Goal: Information Seeking & Learning: Compare options

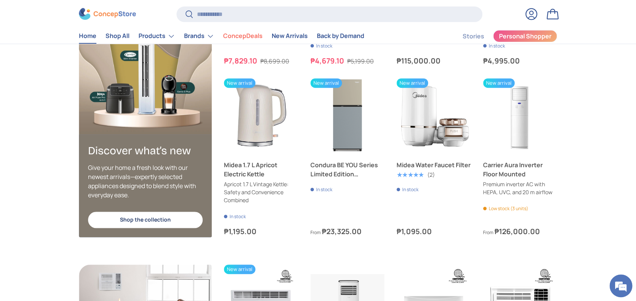
scroll to position [1510, 0]
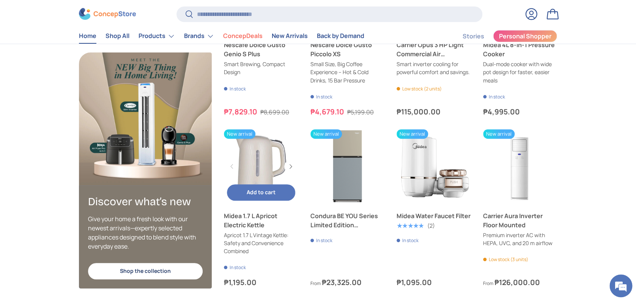
drag, startPoint x: 223, startPoint y: 213, endPoint x: 279, endPoint y: 256, distance: 70.9
click at [281, 229] on link "Midea 1.7 L Apricot Electric Kettle" at bounding box center [261, 220] width 74 height 18
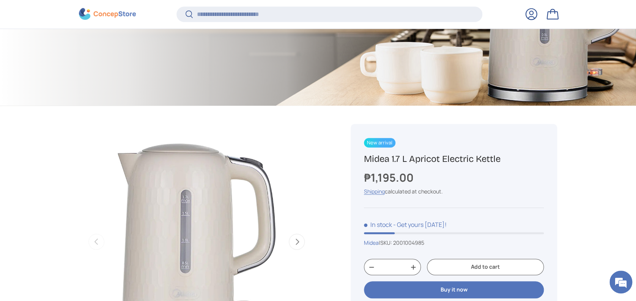
scroll to position [200, 0]
drag, startPoint x: 507, startPoint y: 159, endPoint x: 363, endPoint y: 154, distance: 144.0
click at [363, 154] on div "New arrival Midea 1.7 L Apricot Electric Kettle ₱1,195.00 Unit price / Unavaila…" at bounding box center [454, 248] width 207 height 251
copy h1 "Midea 1.7 L Apricot Electric Kettle"
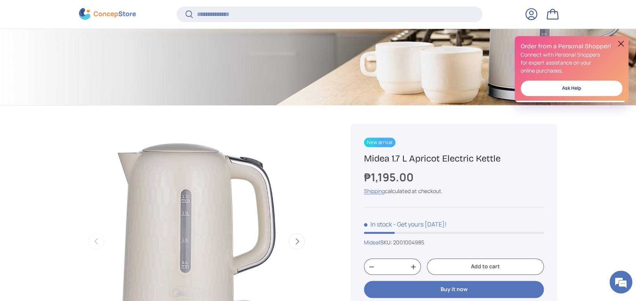
scroll to position [0, 0]
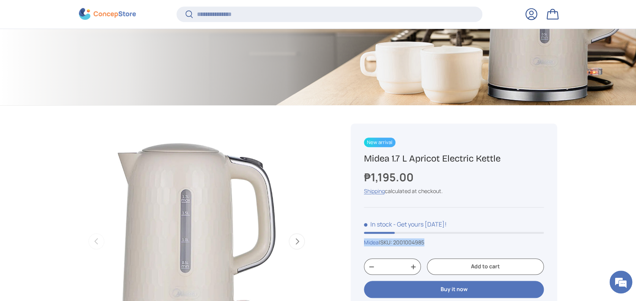
drag, startPoint x: 432, startPoint y: 244, endPoint x: 358, endPoint y: 241, distance: 74.1
click at [358, 241] on div "New arrival Midea 1.7 L Apricot Electric Kettle ₱1,195.00 Unit price / Unavaila…" at bounding box center [454, 248] width 207 height 251
copy div "Midea | SKU: 2001004985"
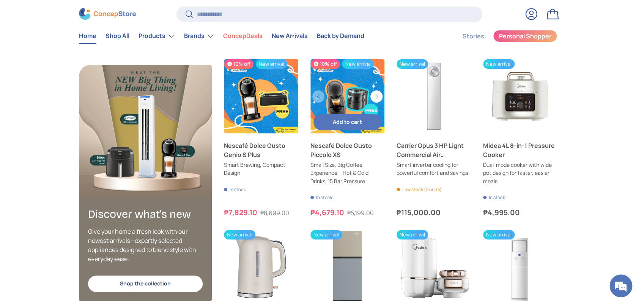
click at [344, 141] on link "Nescafé Dolce Gusto Piccolo XS" at bounding box center [348, 150] width 74 height 18
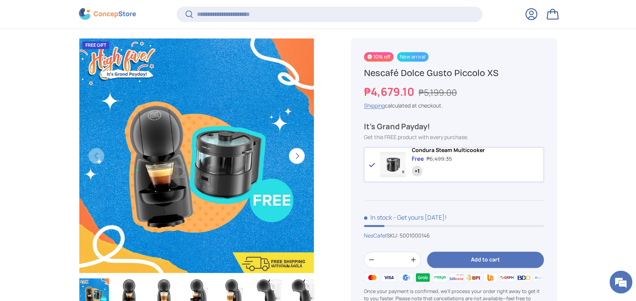
scroll to position [251, 0]
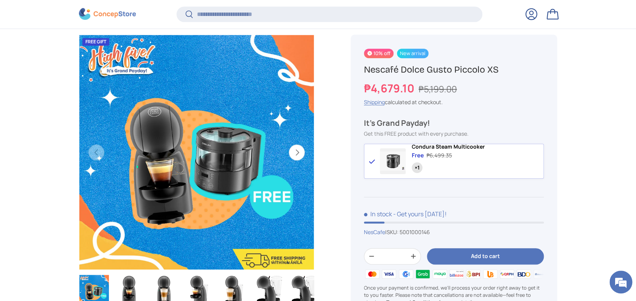
drag, startPoint x: 365, startPoint y: 70, endPoint x: 498, endPoint y: 73, distance: 133.3
click at [498, 73] on h1 "Nescafé Dolce Gusto Piccolo XS" at bounding box center [454, 70] width 180 height 12
copy h1 "Nescafé Dolce Gusto Piccolo XS"
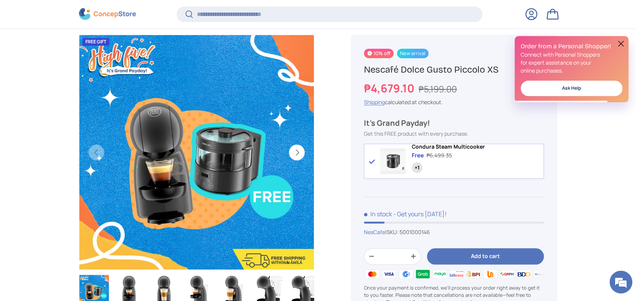
scroll to position [0, 0]
drag, startPoint x: 484, startPoint y: 149, endPoint x: 410, endPoint y: 149, distance: 74.4
click at [410, 149] on div "Condura Steam Multicooker Free ₱6,499.35 ×1" at bounding box center [477, 161] width 134 height 35
copy span "Condura Steam Multicooker"
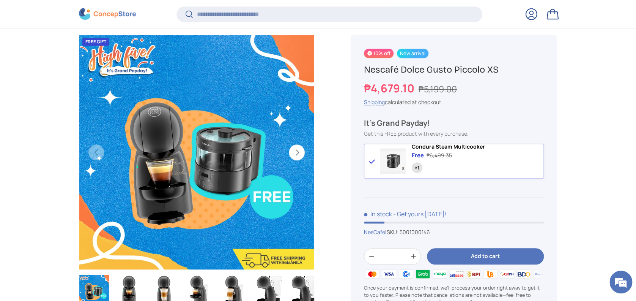
click at [439, 232] on div "NesCafe | SKU: 5001000146" at bounding box center [454, 232] width 180 height 8
click at [439, 233] on div "NesCafe | SKU: 5001000146" at bounding box center [454, 232] width 180 height 8
click at [379, 235] on link "NesCafe" at bounding box center [374, 231] width 21 height 7
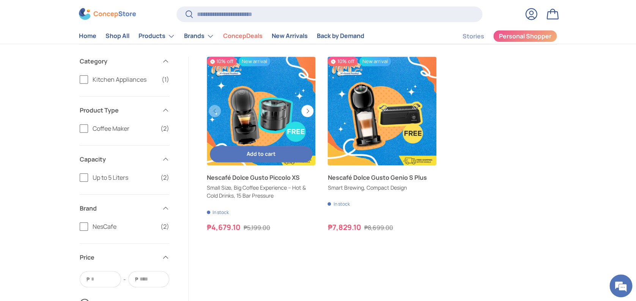
scroll to position [101, 0]
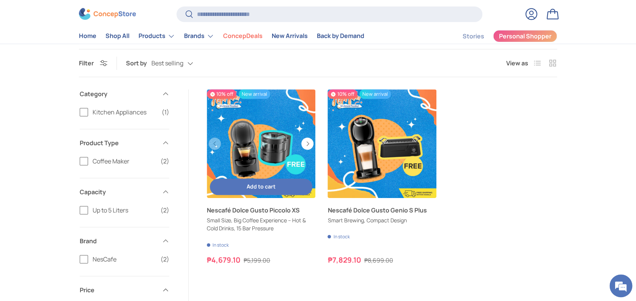
click at [248, 177] on div "Add to cart Add to cart View details" at bounding box center [261, 186] width 109 height 22
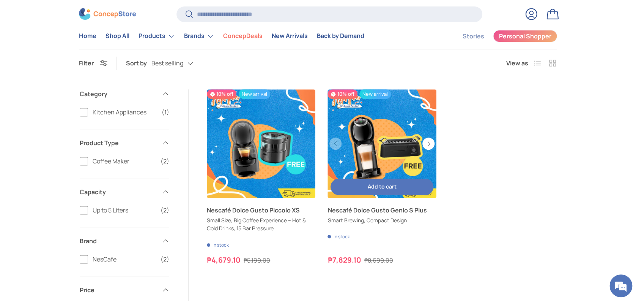
click at [350, 215] on link "Nescafé Dolce Gusto Genio S Plus" at bounding box center [382, 209] width 109 height 9
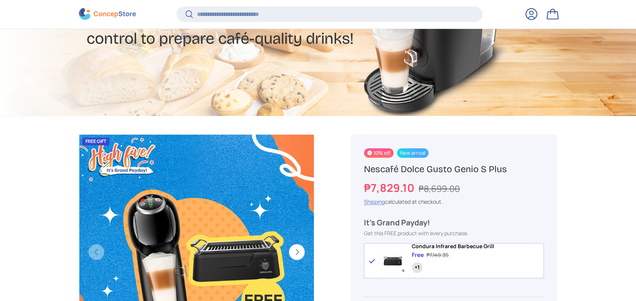
scroll to position [200, 0]
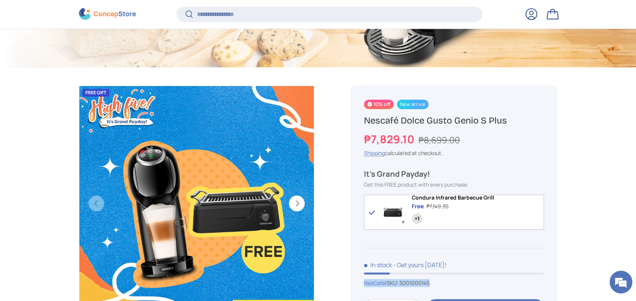
drag, startPoint x: 440, startPoint y: 290, endPoint x: 359, endPoint y: 289, distance: 81.3
click at [359, 289] on div "10% off New arrival Nescafé Dolce Gusto Genio S Plus ₱7,829.10 ₱8,699.00 Unit p…" at bounding box center [454, 238] width 207 height 306
copy div "NesCafe | SKU: 5001000145"
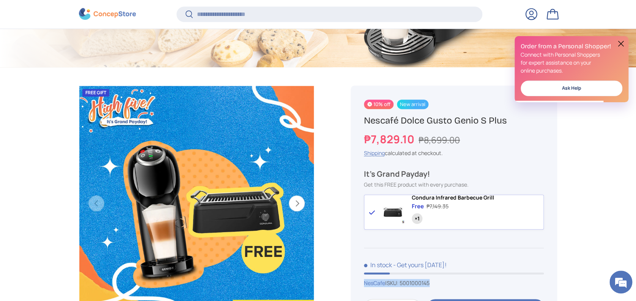
scroll to position [0, 0]
drag, startPoint x: 511, startPoint y: 123, endPoint x: 364, endPoint y: 117, distance: 147.0
click at [364, 117] on h1 "Nescafé Dolce Gusto Genio S Plus" at bounding box center [454, 121] width 180 height 12
copy h1 "Nescafé Dolce Gusto Genio S Plus"
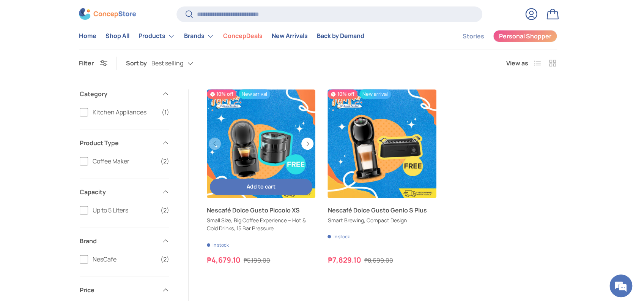
click at [220, 215] on link "Nescafé Dolce Gusto Piccolo XS" at bounding box center [261, 209] width 109 height 9
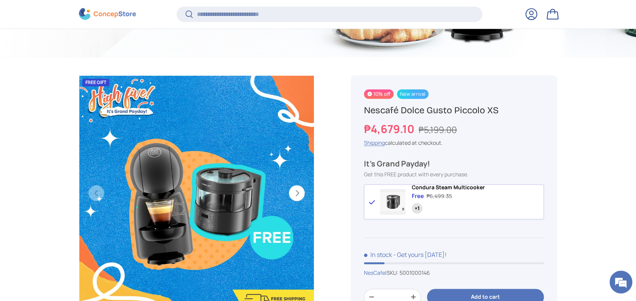
scroll to position [302, 0]
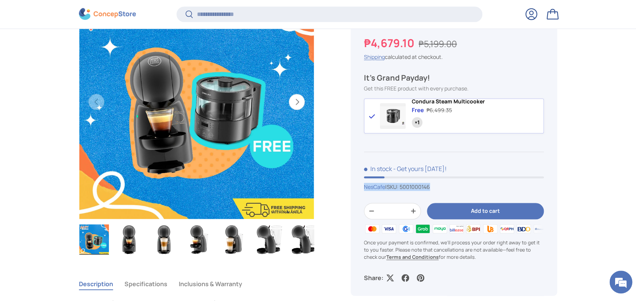
drag, startPoint x: 442, startPoint y: 191, endPoint x: 363, endPoint y: 189, distance: 79.7
click at [363, 189] on div "10% off New arrival Nescafé Dolce Gusto Piccolo XS ₱4,679.10 ₱5,199.00 Unit pri…" at bounding box center [454, 142] width 207 height 306
copy div "NesCafe | SKU: 5001000146"
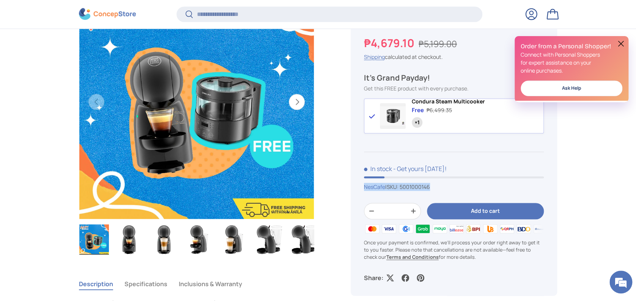
scroll to position [0, 0]
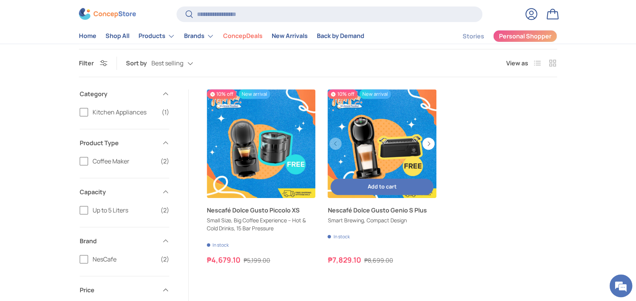
click at [379, 128] on link "Nescafé Dolce Gusto Genio S Plus" at bounding box center [382, 143] width 109 height 109
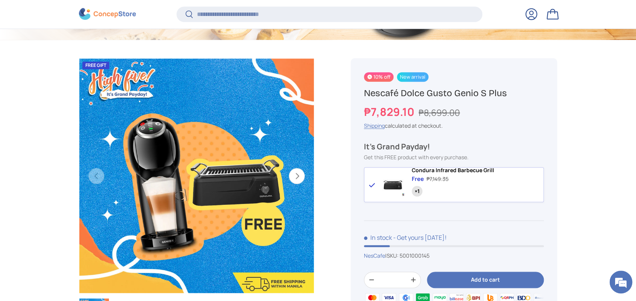
scroll to position [251, 0]
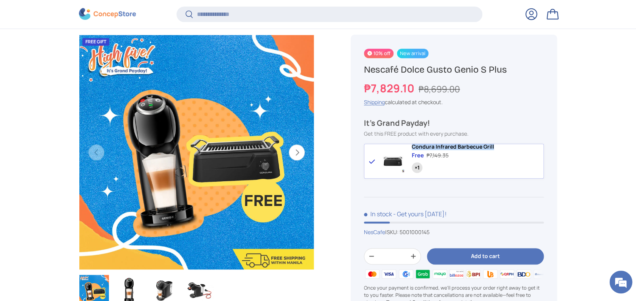
drag, startPoint x: 498, startPoint y: 154, endPoint x: 410, endPoint y: 149, distance: 88.2
click at [410, 149] on div "Condura Infrared Barbecue Grill Free ₱7,149.35 ×1" at bounding box center [477, 161] width 134 height 35
copy span "Condura Infrared Barbecue Grill"
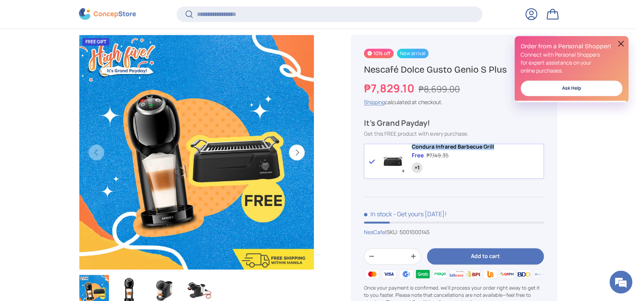
scroll to position [0, 0]
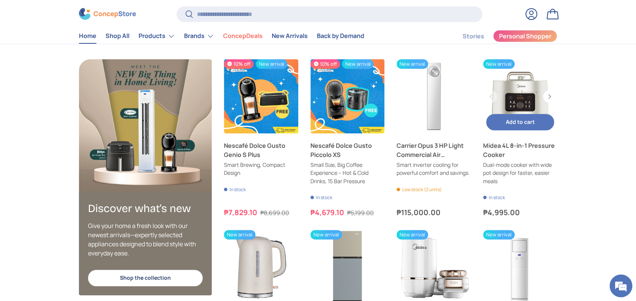
click at [530, 91] on link "Midea 4L 8-in-1 Pressure Cooker" at bounding box center [520, 96] width 74 height 74
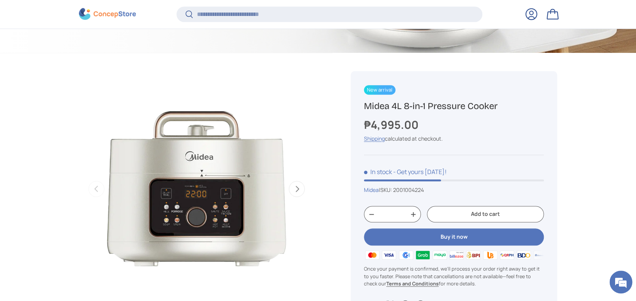
scroll to position [251, 0]
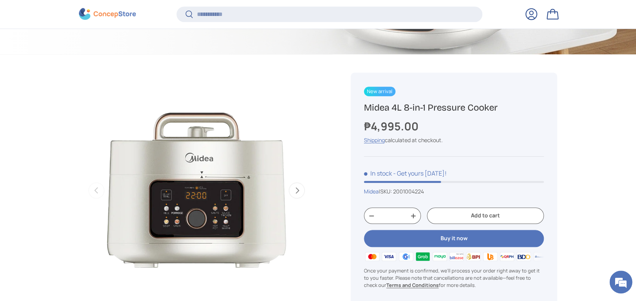
drag, startPoint x: 511, startPoint y: 107, endPoint x: 355, endPoint y: 107, distance: 156.4
click at [355, 107] on div "New arrival Midea 4L 8-in-1 Pressure Cooker ₱4,995.00 Unit price / Unavailable …" at bounding box center [454, 198] width 207 height 251
copy h1 "Midea 4L 8-in-1 Pressure Cooker"
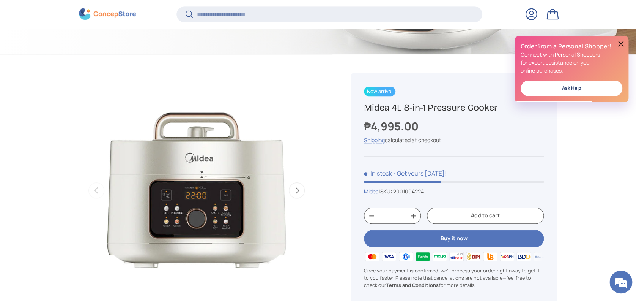
scroll to position [0, 0]
drag, startPoint x: 434, startPoint y: 191, endPoint x: 352, endPoint y: 191, distance: 81.3
click at [352, 191] on div "New arrival Midea 4L 8-in-1 Pressure Cooker ₱4,995.00 Unit price / Unavailable …" at bounding box center [454, 198] width 207 height 251
copy div "Midea | SKU: 2001004224"
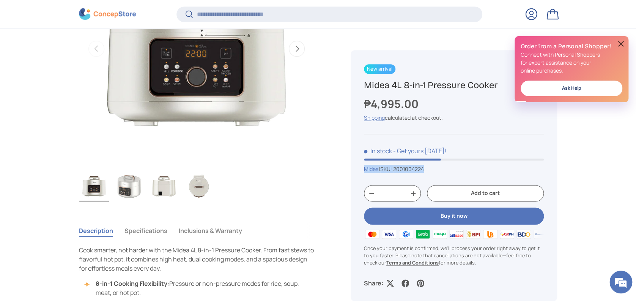
scroll to position [504, 0]
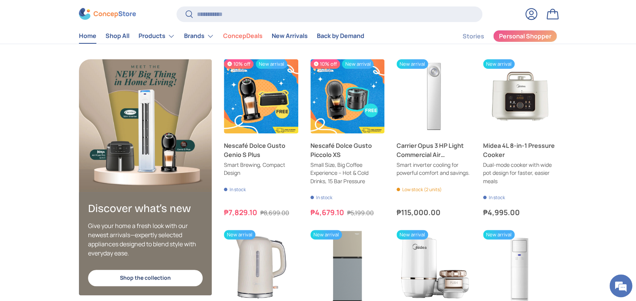
click at [558, 190] on div "Discover what’s new Give your home a fresh look with our newest arrivals—expert…" at bounding box center [318, 223] width 527 height 329
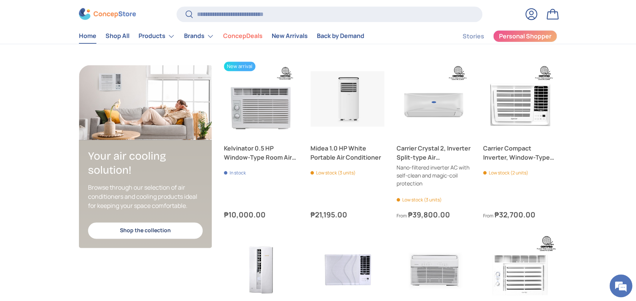
scroll to position [1460, 0]
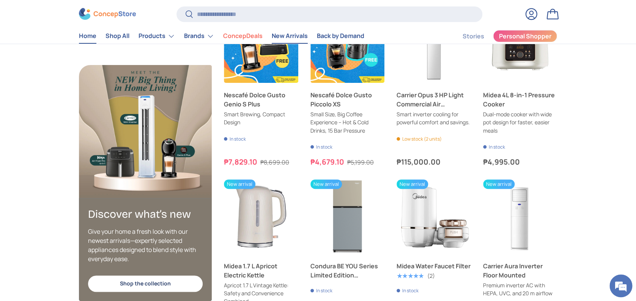
click at [289, 36] on link "New Arrivals" at bounding box center [290, 36] width 36 height 15
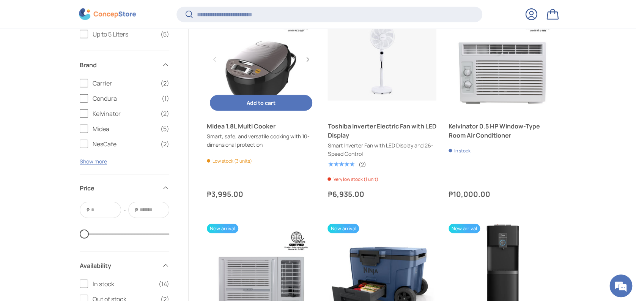
click at [243, 131] on link "Midea 1.8L Multi Cooker" at bounding box center [261, 125] width 109 height 9
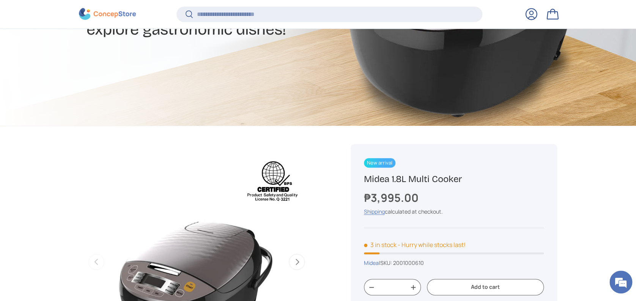
scroll to position [200, 0]
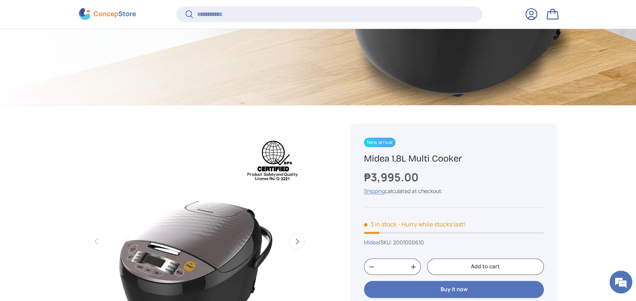
drag, startPoint x: 471, startPoint y: 157, endPoint x: 367, endPoint y: 157, distance: 104.0
click at [367, 157] on h1 "Midea 1.8L Multi Cooker" at bounding box center [454, 159] width 180 height 12
copy h1 "Midea 1.8L Multi Cooker"
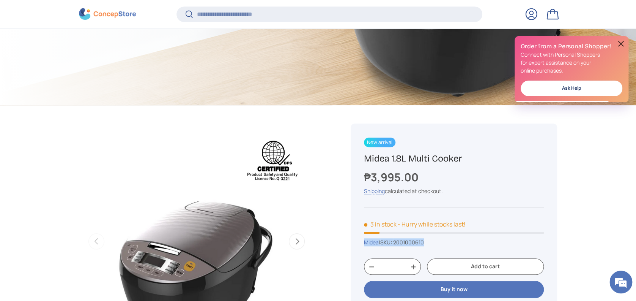
scroll to position [0, 0]
drag, startPoint x: 407, startPoint y: 245, endPoint x: 358, endPoint y: 245, distance: 48.6
click at [358, 245] on div "New arrival Midea 1.8L Multi Cooker ₱3,995.00 Unit price / Unavailable Shipping…" at bounding box center [454, 248] width 207 height 251
copy div "Midea | SKU: 2001000610"
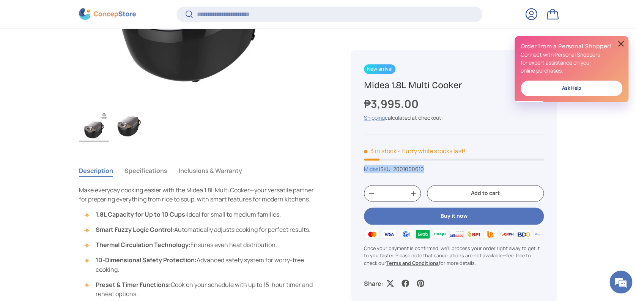
scroll to position [454, 0]
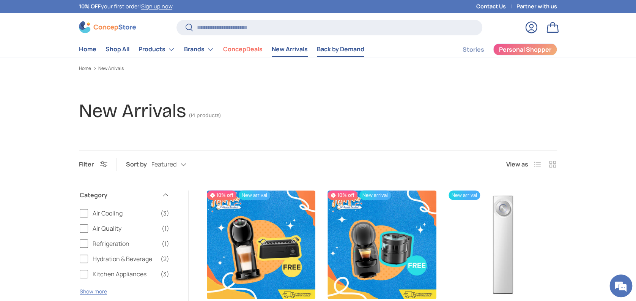
click at [338, 50] on link "Back by Demand" at bounding box center [340, 49] width 47 height 15
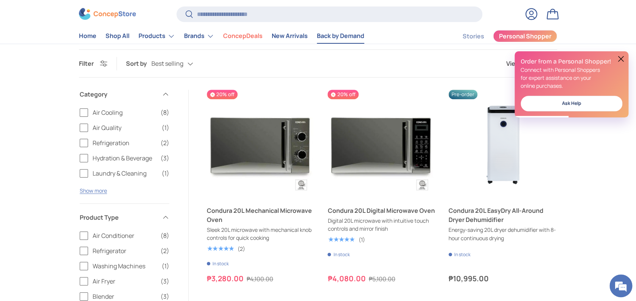
click at [622, 59] on button at bounding box center [621, 58] width 9 height 9
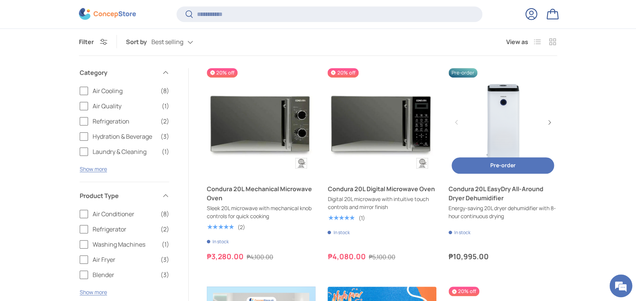
scroll to position [150, 0]
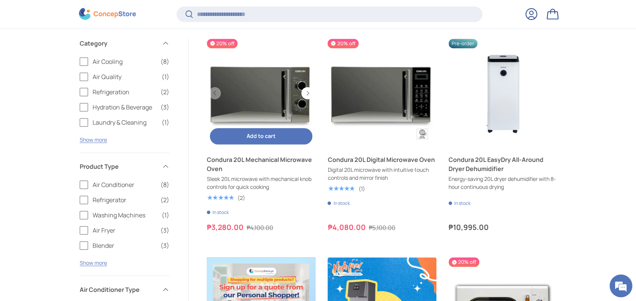
click at [258, 90] on link "Condura 20L Mechanical Microwave Oven" at bounding box center [261, 93] width 109 height 109
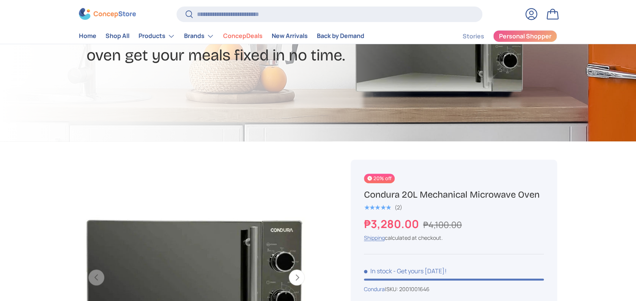
scroll to position [200, 0]
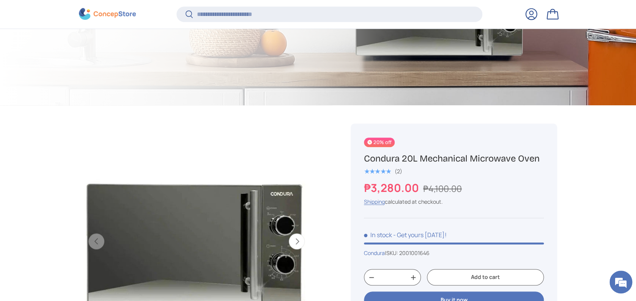
drag, startPoint x: 549, startPoint y: 156, endPoint x: 364, endPoint y: 157, distance: 184.9
click at [364, 157] on div "20% off Condura 20L Mechanical Microwave Oven ★★★★★ (2) ₱3,280.00 ₱4,100.00 Uni…" at bounding box center [454, 253] width 207 height 261
copy h1 "Condura 20L Mechanical Microwave Oven"
drag, startPoint x: 442, startPoint y: 252, endPoint x: 351, endPoint y: 255, distance: 90.4
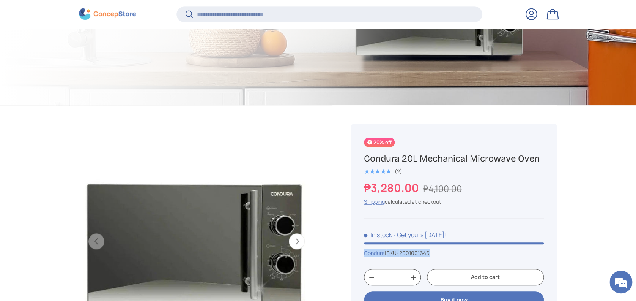
click at [351, 255] on div "20% off Condura 20L Mechanical Microwave Oven ★★★★★ (2) ₱3,280.00 ₱4,100.00 Uni…" at bounding box center [454, 253] width 207 height 261
copy div "Condura | SKU: 2001001646"
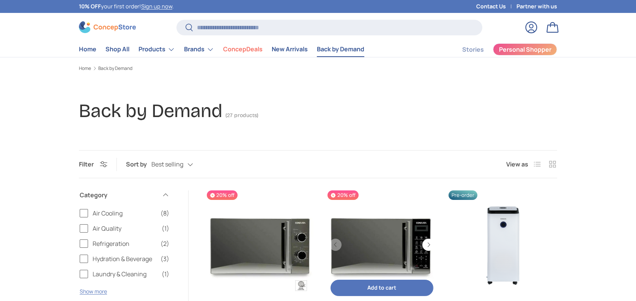
scroll to position [152, 0]
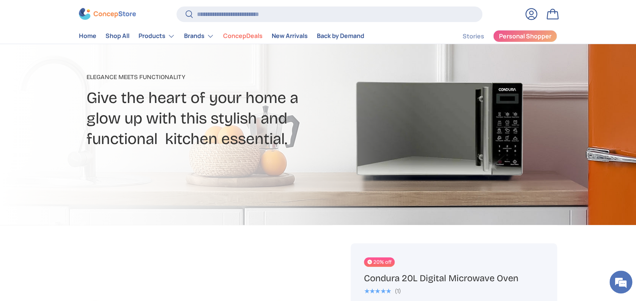
scroll to position [202, 0]
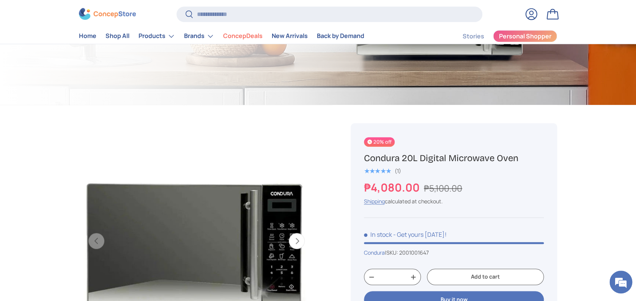
drag, startPoint x: 521, startPoint y: 158, endPoint x: 359, endPoint y: 158, distance: 161.7
click at [359, 158] on div "20% off Condura 20L Digital Microwave Oven ★★★★★ (1) ₱4,080.00 ₱5,100.00 Unit p…" at bounding box center [454, 253] width 207 height 261
copy h1 "Condura 20L Digital Microwave Oven"
drag, startPoint x: 436, startPoint y: 254, endPoint x: 356, endPoint y: 251, distance: 80.2
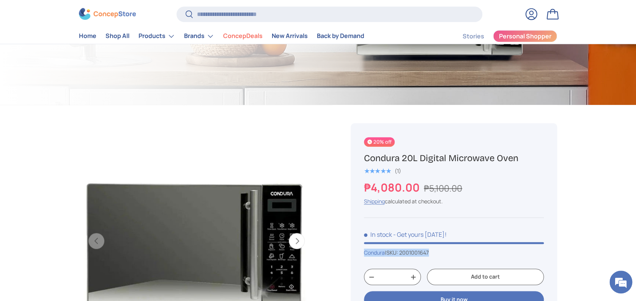
click at [356, 251] on div "20% off Condura 20L Digital Microwave Oven ★★★★★ (1) ₱4,080.00 ₱5,100.00 Unit p…" at bounding box center [454, 253] width 207 height 261
copy div "Condura | SKU: 2001001647"
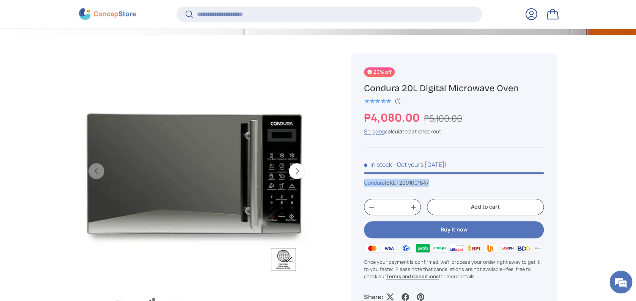
scroll to position [352, 0]
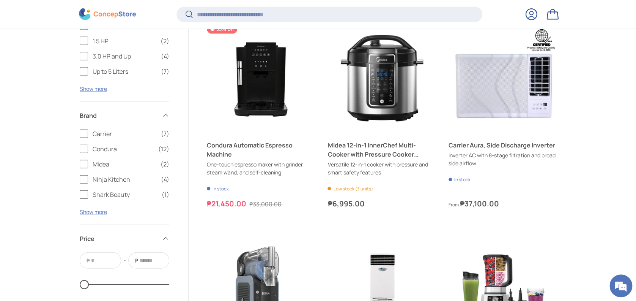
scroll to position [808, 0]
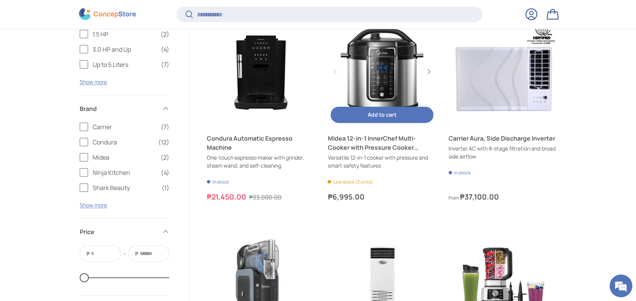
click at [372, 141] on link "Midea 12-in-1 InnerChef Multi-Cooker with Pressure Cooker Function" at bounding box center [382, 143] width 109 height 18
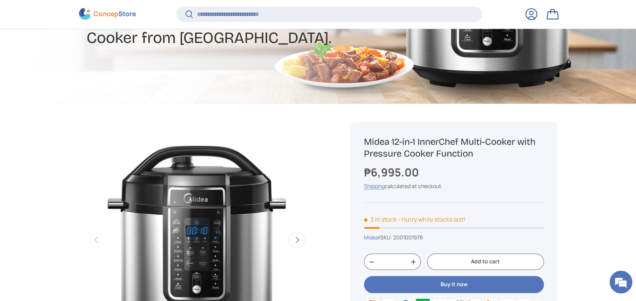
scroll to position [200, 0]
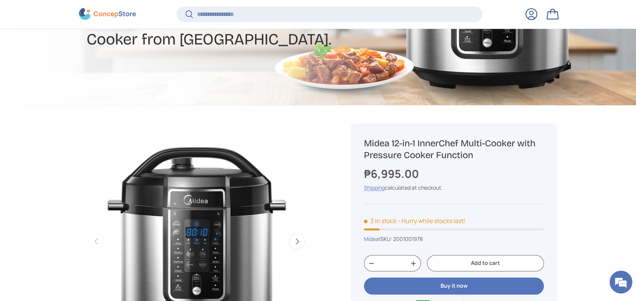
drag, startPoint x: 486, startPoint y: 156, endPoint x: 364, endPoint y: 141, distance: 122.4
click at [364, 141] on h1 "Midea 12-in-1 InnerChef Multi-Cooker with Pressure Cooker Function" at bounding box center [454, 149] width 180 height 24
copy h1 "Midea 12-in-1 InnerChef Multi-Cooker with Pressure Cooker Function"
drag, startPoint x: 430, startPoint y: 238, endPoint x: 348, endPoint y: 238, distance: 82.4
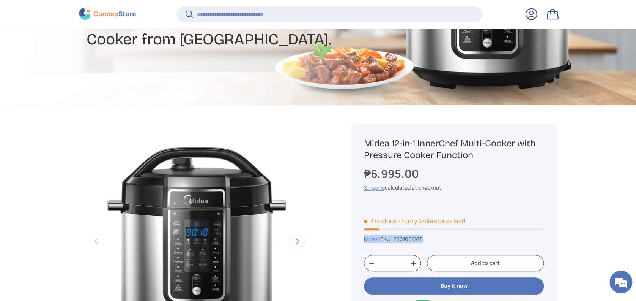
copy div "Midea | SKU: 2001001978"
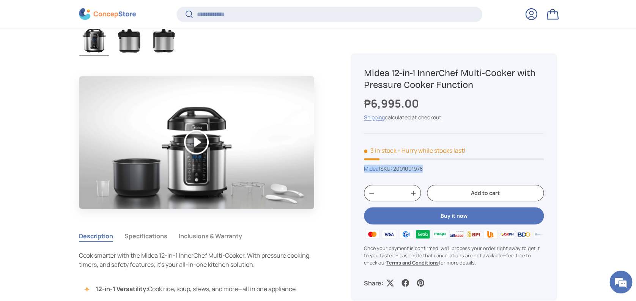
scroll to position [555, 0]
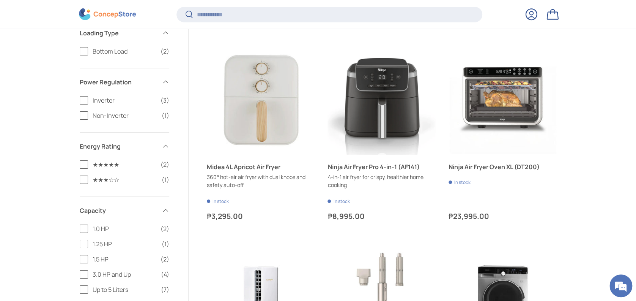
scroll to position [1213, 0]
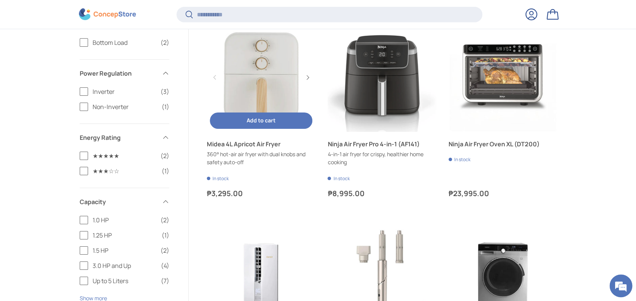
click at [265, 70] on link "Midea 4L Apricot Air Fryer" at bounding box center [261, 77] width 109 height 109
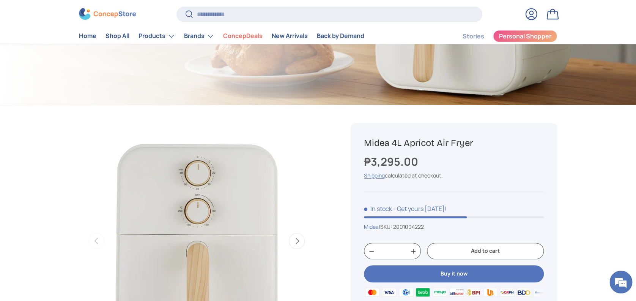
drag, startPoint x: 477, startPoint y: 142, endPoint x: 353, endPoint y: 146, distance: 124.2
click at [353, 146] on div "Midea 4L Apricot Air Fryer ₱3,295.00 Unit price / Unavailable Shipping calculat…" at bounding box center [454, 240] width 207 height 235
copy h1 "Midea 4L Apricot Air Fryer"
drag, startPoint x: 435, startPoint y: 226, endPoint x: 359, endPoint y: 227, distance: 75.9
click at [359, 227] on div "Midea 4L Apricot Air Fryer ₱3,295.00 Unit price / Unavailable Shipping calculat…" at bounding box center [454, 240] width 207 height 235
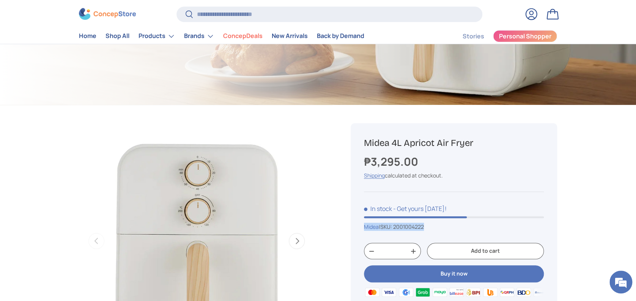
copy div "Midea | SKU: 2001004222"
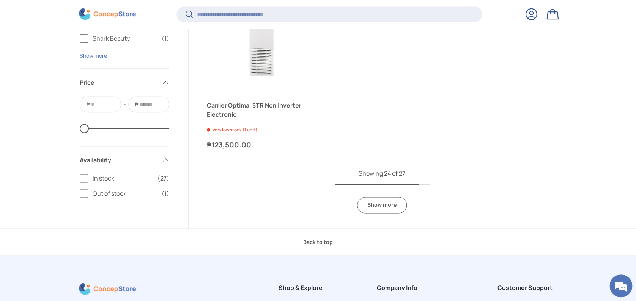
scroll to position [1871, 0]
click at [383, 205] on link "Show more" at bounding box center [382, 204] width 50 height 16
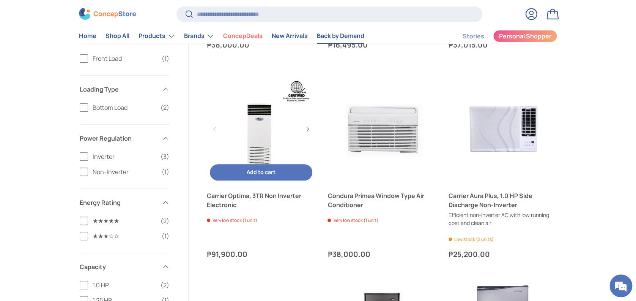
scroll to position [1468, 0]
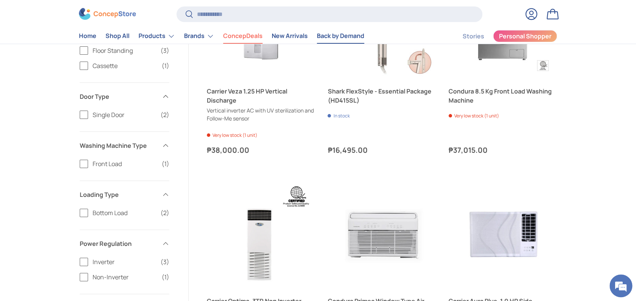
click at [242, 36] on link "ConcepDeals" at bounding box center [242, 36] width 39 height 15
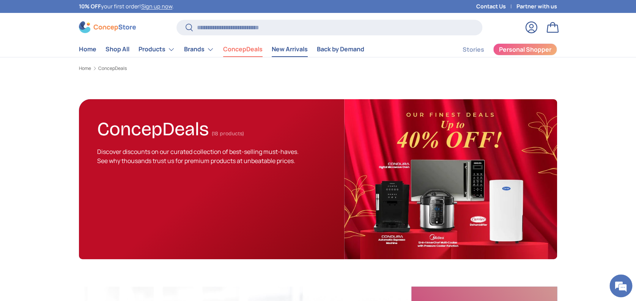
click at [284, 52] on link "New Arrivals" at bounding box center [290, 49] width 36 height 15
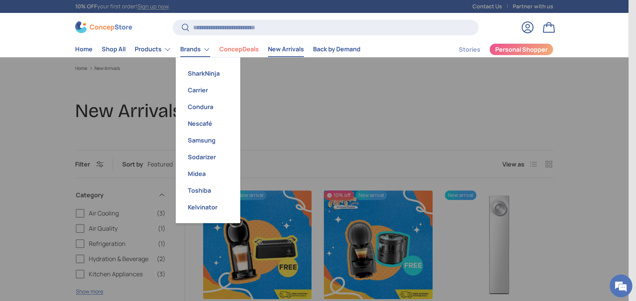
click at [202, 52] on link "Brands" at bounding box center [195, 49] width 30 height 15
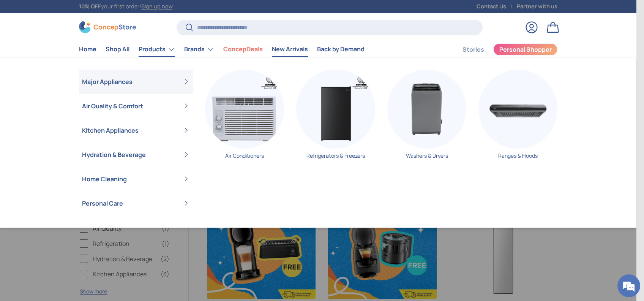
click at [146, 46] on link "Products" at bounding box center [157, 49] width 36 height 15
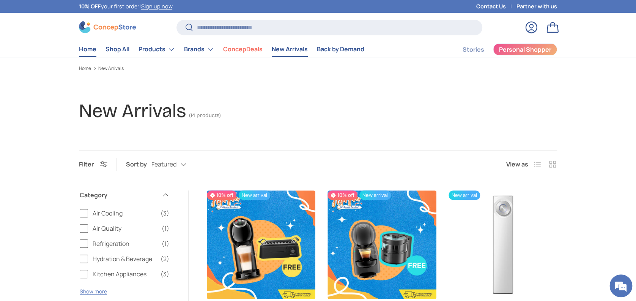
click at [92, 54] on link "Home" at bounding box center [87, 49] width 17 height 15
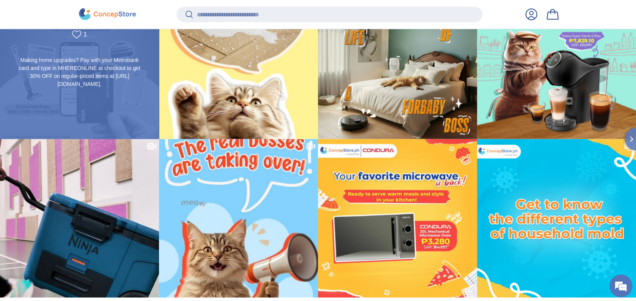
scroll to position [1765, 3104]
